Goal: Use online tool/utility: Utilize a website feature to perform a specific function

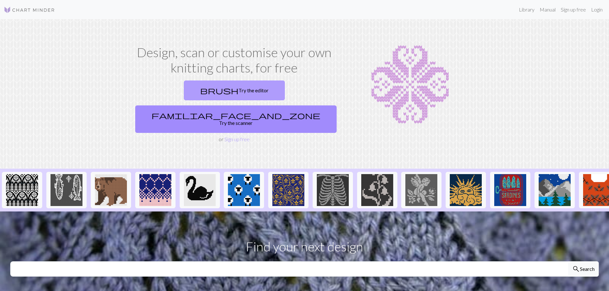
click at [199, 90] on link "brush Try the editor" at bounding box center [234, 91] width 101 height 20
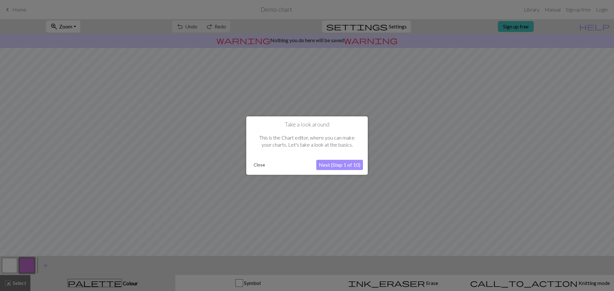
click at [345, 167] on button "Next (Step 1 of 10)" at bounding box center [339, 165] width 47 height 10
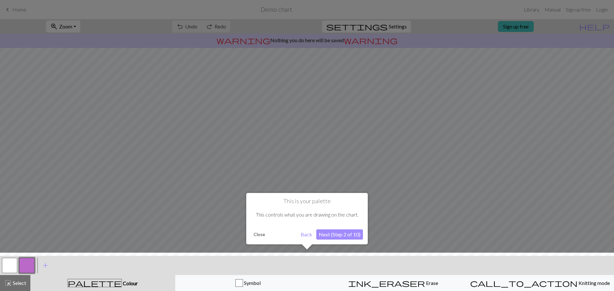
click at [342, 235] on button "Next (Step 2 of 10)" at bounding box center [339, 235] width 47 height 10
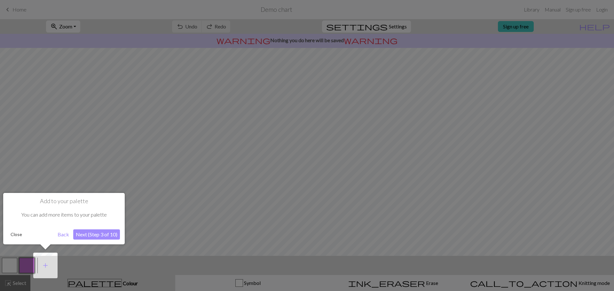
click at [102, 235] on button "Next (Step 3 of 10)" at bounding box center [96, 235] width 47 height 10
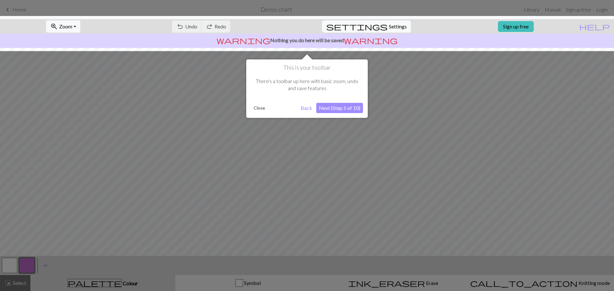
click at [337, 108] on button "Next (Step 5 of 10)" at bounding box center [339, 108] width 47 height 10
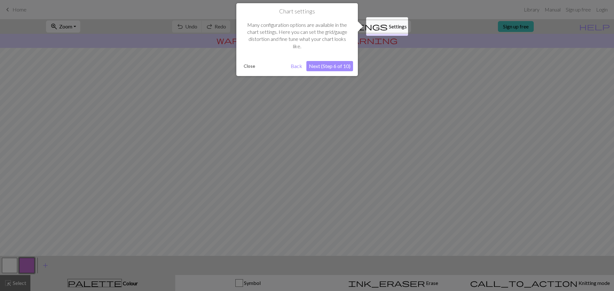
click at [341, 66] on button "Next (Step 6 of 10)" at bounding box center [329, 66] width 47 height 10
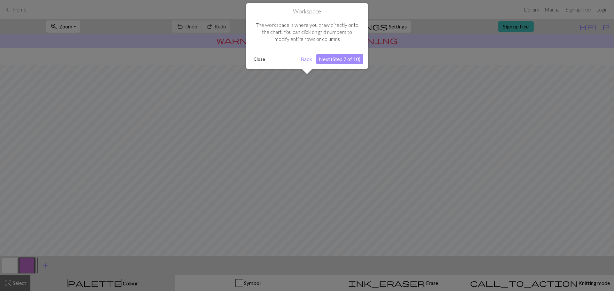
scroll to position [30, 0]
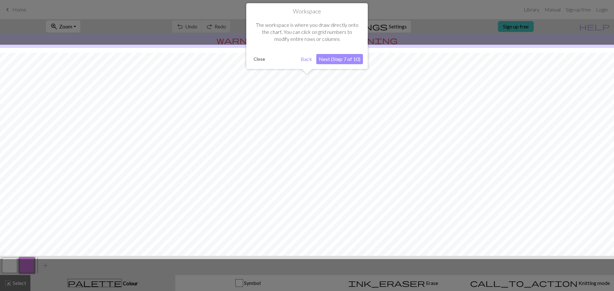
click at [342, 61] on button "Next (Step 7 of 10)" at bounding box center [339, 59] width 47 height 10
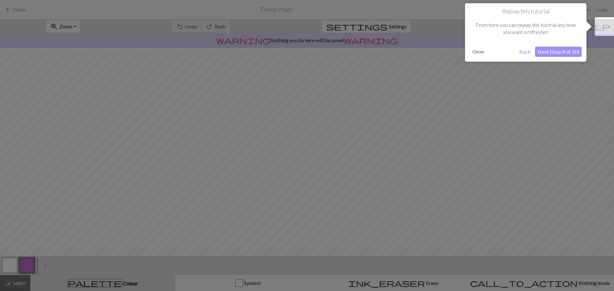
click at [564, 52] on button "Next (Step 8 of 10)" at bounding box center [558, 52] width 47 height 10
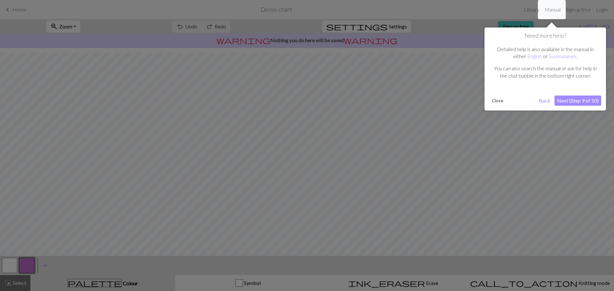
click at [578, 101] on button "Next (Step 9 of 10)" at bounding box center [578, 101] width 47 height 10
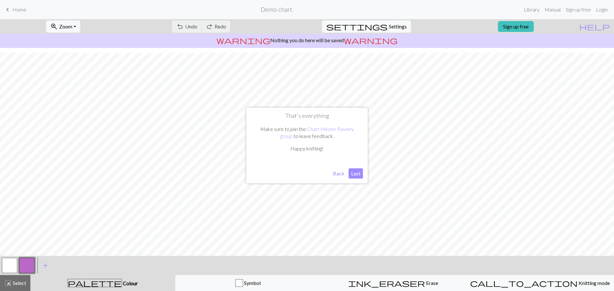
click at [359, 174] on button "Last" at bounding box center [356, 174] width 14 height 10
click at [211, 28] on div "undo Undo Undo redo Redo Redo" at bounding box center [201, 26] width 68 height 15
click at [235, 25] on div "undo Undo Undo redo Redo Redo" at bounding box center [201, 26] width 68 height 15
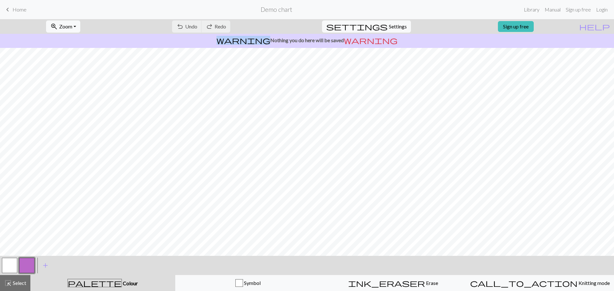
click at [235, 25] on div "undo Undo Undo redo Redo Redo" at bounding box center [201, 26] width 68 height 15
click at [295, 45] on div "warning Nothing you do here will be saved warning" at bounding box center [307, 41] width 614 height 14
click at [340, 42] on p "warning Nothing you do here will be saved warning" at bounding box center [307, 40] width 609 height 8
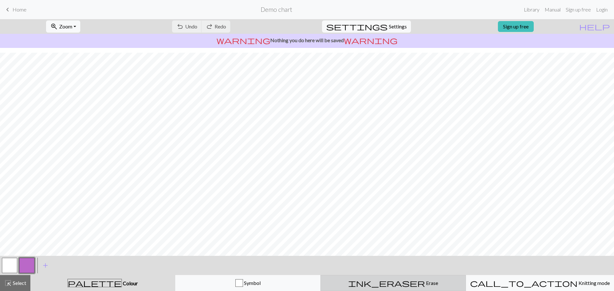
click at [380, 282] on div "ink_eraser Erase Erase" at bounding box center [393, 283] width 137 height 8
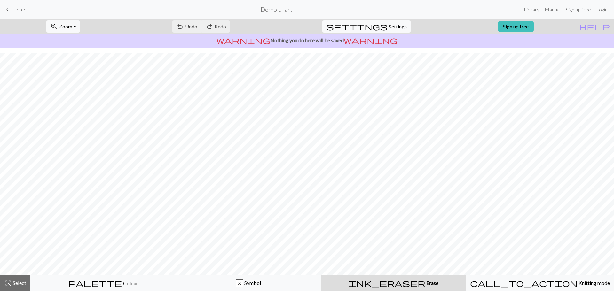
click at [384, 283] on div "ink_eraser Erase Erase" at bounding box center [393, 283] width 137 height 8
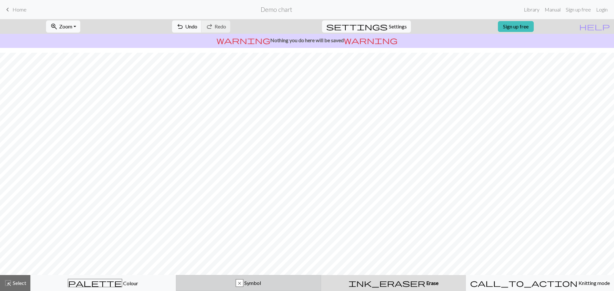
click at [240, 283] on div "x" at bounding box center [239, 284] width 7 height 8
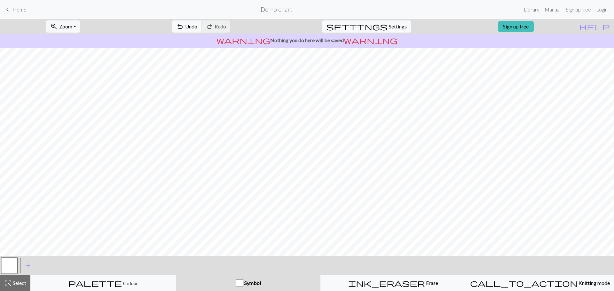
click at [240, 283] on div "button" at bounding box center [240, 283] width 8 height 8
click at [238, 286] on div "button" at bounding box center [240, 283] width 8 height 8
click at [240, 283] on div "button" at bounding box center [240, 283] width 8 height 8
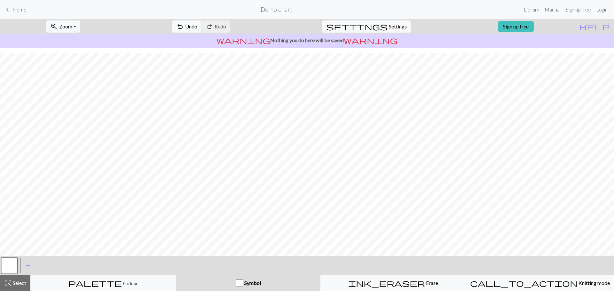
click at [243, 284] on div "button" at bounding box center [240, 283] width 8 height 8
click at [240, 283] on div "button" at bounding box center [240, 283] width 8 height 8
click at [243, 282] on div "button" at bounding box center [240, 283] width 8 height 8
click at [249, 284] on span "Symbol" at bounding box center [252, 283] width 18 height 6
drag, startPoint x: 252, startPoint y: 283, endPoint x: 246, endPoint y: 283, distance: 6.4
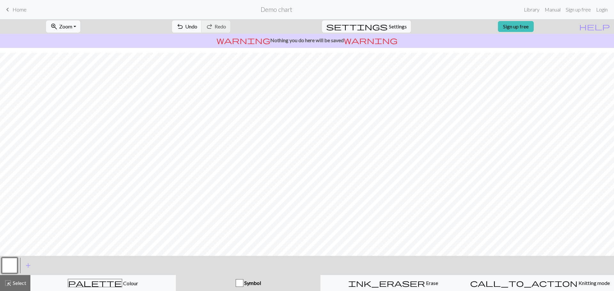
click at [246, 283] on span "Symbol" at bounding box center [252, 283] width 18 height 6
click at [244, 283] on span "Symbol" at bounding box center [252, 283] width 18 height 6
click at [277, 10] on h2 "Demo chart" at bounding box center [277, 9] width 32 height 7
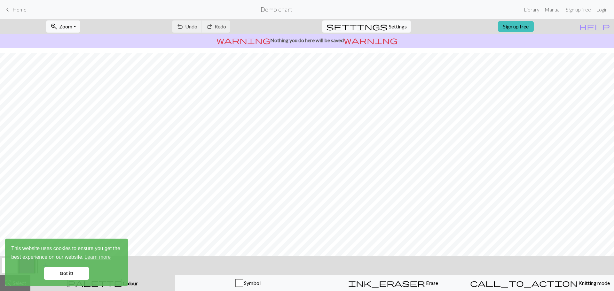
click at [67, 273] on link "Got it!" at bounding box center [66, 273] width 45 height 13
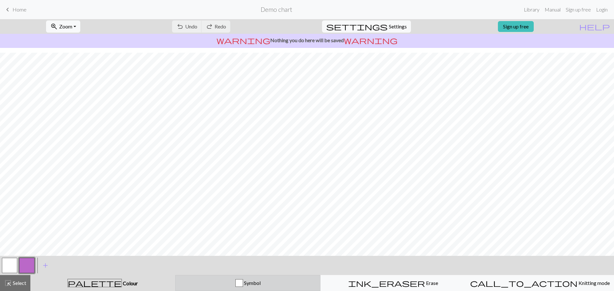
click at [240, 284] on div "button" at bounding box center [239, 283] width 8 height 8
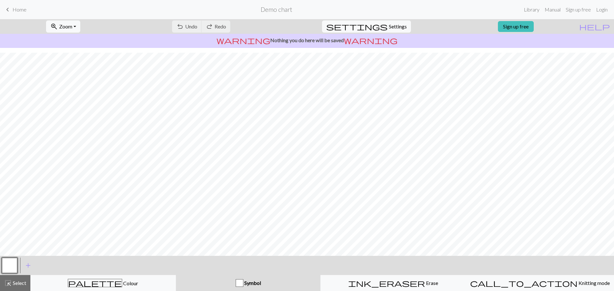
click at [241, 284] on div "button" at bounding box center [240, 283] width 8 height 8
click at [6, 283] on span "highlight_alt" at bounding box center [8, 283] width 8 height 9
click at [241, 286] on div "button" at bounding box center [240, 283] width 8 height 8
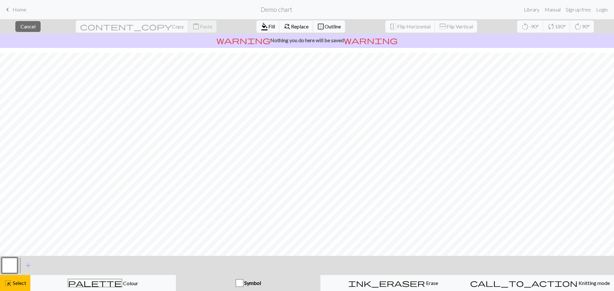
click at [243, 282] on div "button" at bounding box center [240, 283] width 8 height 8
click at [241, 283] on div "button" at bounding box center [240, 283] width 8 height 8
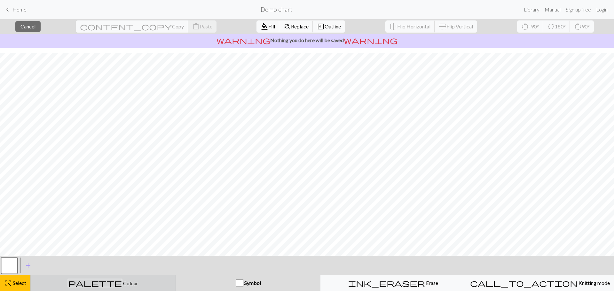
click at [122, 284] on span "Colour" at bounding box center [130, 283] width 16 height 6
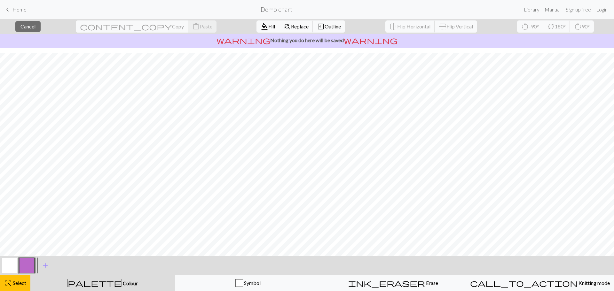
click at [98, 279] on span "palette" at bounding box center [95, 283] width 54 height 9
click at [98, 282] on span "palette" at bounding box center [95, 283] width 54 height 9
click at [45, 266] on span "add" at bounding box center [46, 265] width 8 height 9
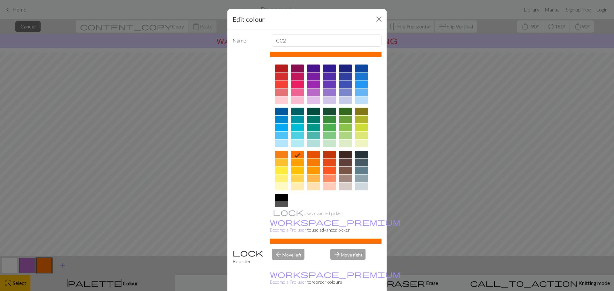
click at [309, 122] on div at bounding box center [313, 120] width 13 height 8
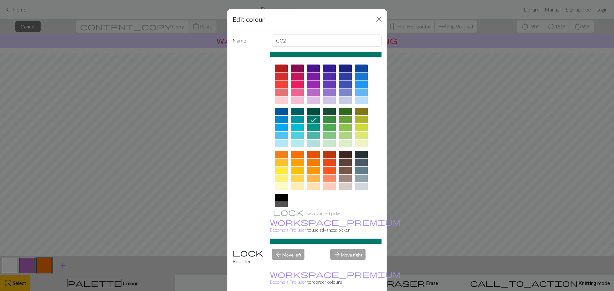
click at [149, 229] on div "Edit colour Name CC2 Use advanced picker workspace_premium Become a Pro user to…" at bounding box center [307, 145] width 614 height 291
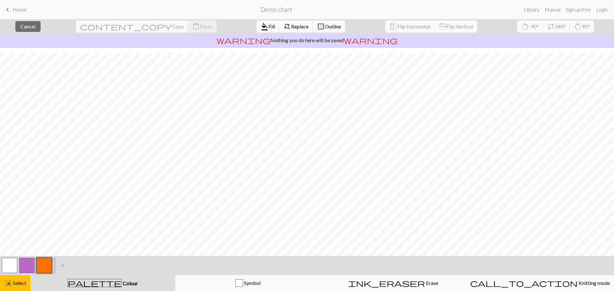
click at [42, 262] on button "button" at bounding box center [43, 265] width 15 height 15
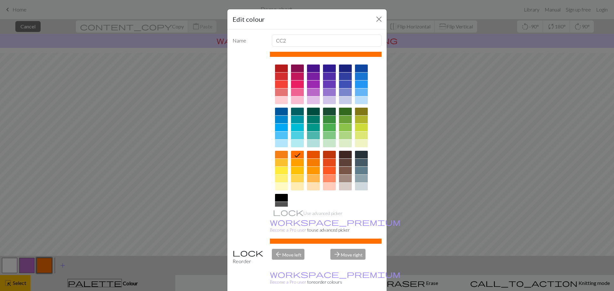
click at [313, 121] on div at bounding box center [313, 120] width 13 height 8
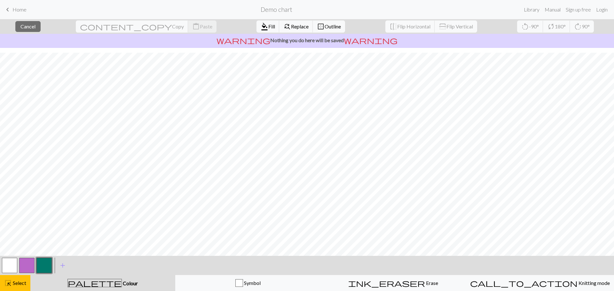
click at [41, 265] on button "button" at bounding box center [43, 265] width 15 height 15
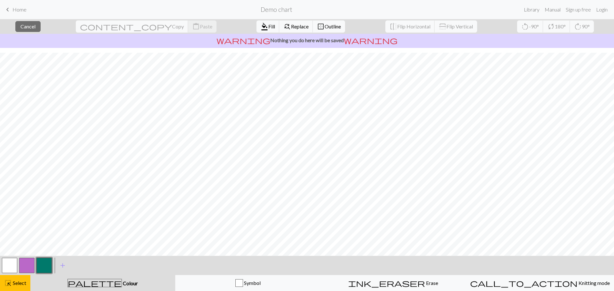
click at [122, 282] on span "Colour" at bounding box center [130, 283] width 16 height 6
click at [261, 25] on span "format_color_fill" at bounding box center [265, 26] width 8 height 9
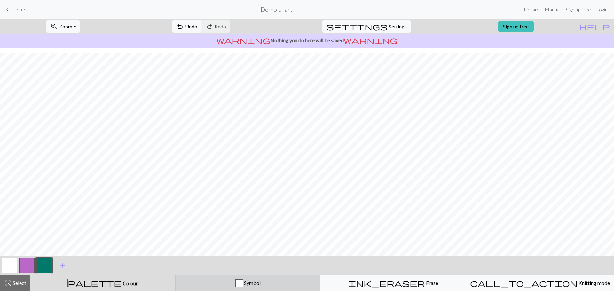
click at [243, 283] on div "button" at bounding box center [239, 283] width 8 height 8
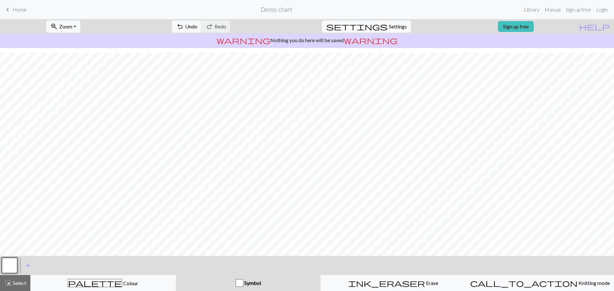
click at [242, 284] on div "button" at bounding box center [240, 283] width 8 height 8
click at [241, 283] on div "button" at bounding box center [240, 283] width 8 height 8
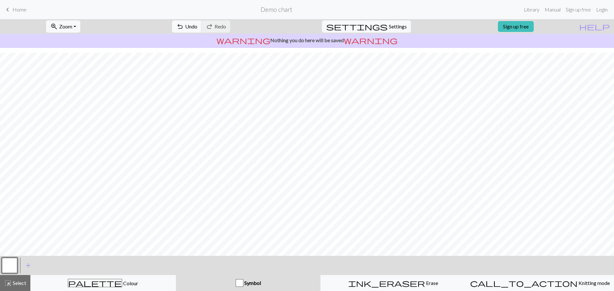
click at [241, 283] on div "button" at bounding box center [240, 283] width 8 height 8
click at [20, 282] on span "Select" at bounding box center [19, 283] width 14 height 6
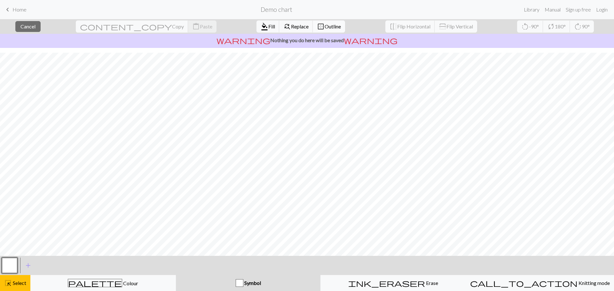
click at [325, 26] on span "Outline" at bounding box center [333, 26] width 16 height 6
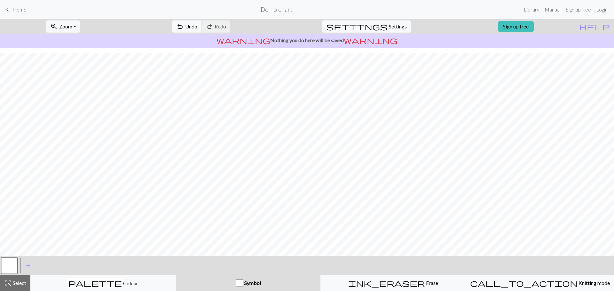
click at [240, 287] on div "button" at bounding box center [240, 283] width 8 height 8
click at [240, 284] on div "button" at bounding box center [240, 283] width 8 height 8
click at [24, 286] on span "Select" at bounding box center [19, 283] width 14 height 6
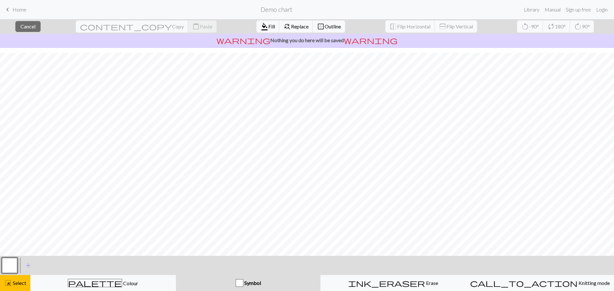
click at [240, 284] on div "button" at bounding box center [240, 283] width 8 height 8
